Goal: Task Accomplishment & Management: Use online tool/utility

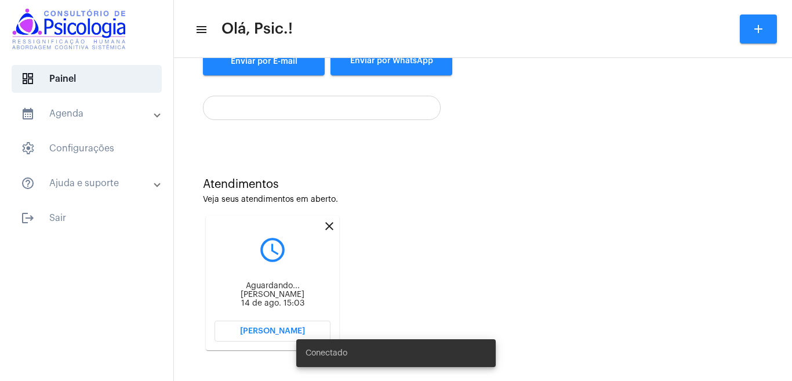
scroll to position [201, 0]
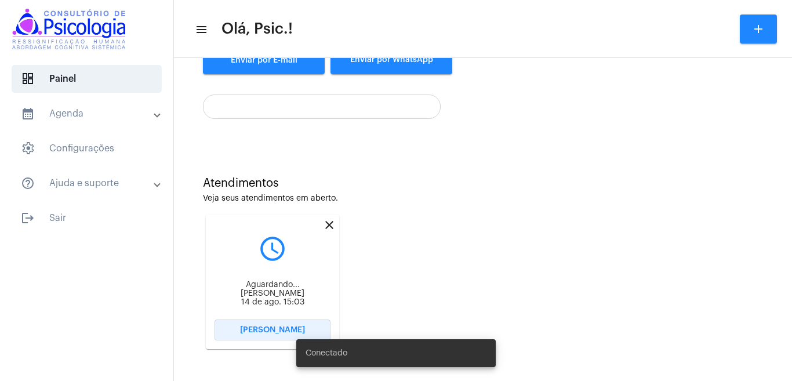
click at [262, 328] on span "[PERSON_NAME]" at bounding box center [272, 330] width 65 height 8
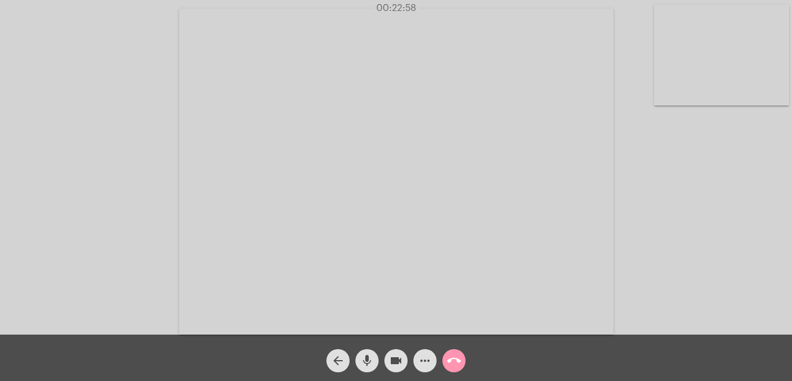
click at [453, 361] on mat-icon "call_end" at bounding box center [454, 360] width 14 height 14
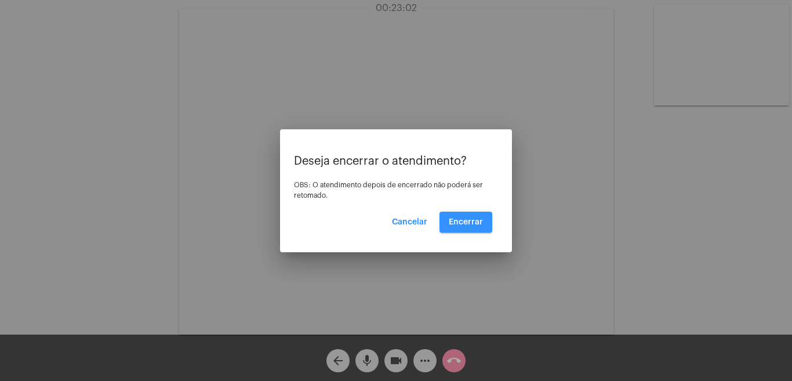
click at [467, 215] on button "Encerrar" at bounding box center [465, 221] width 53 height 21
